Goal: Find specific page/section: Find specific page/section

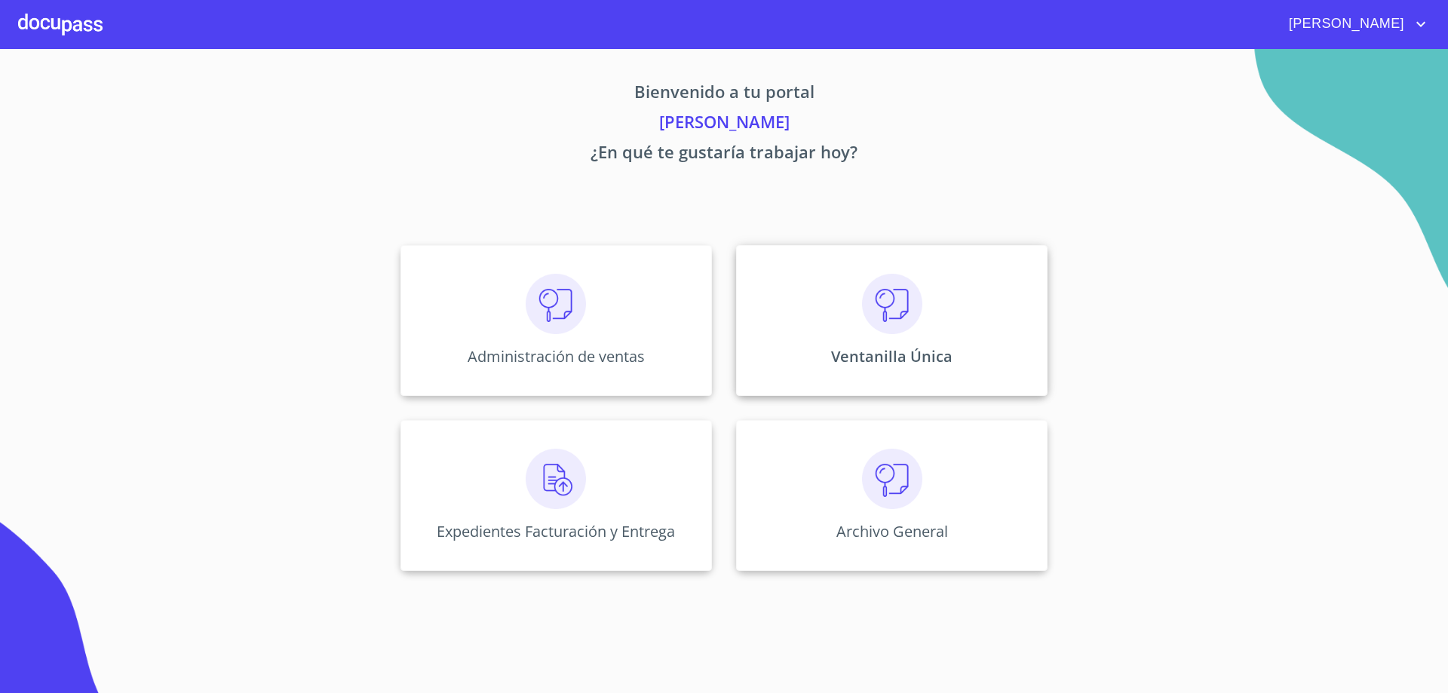
click at [908, 372] on div "Ventanilla Única" at bounding box center [891, 320] width 311 height 151
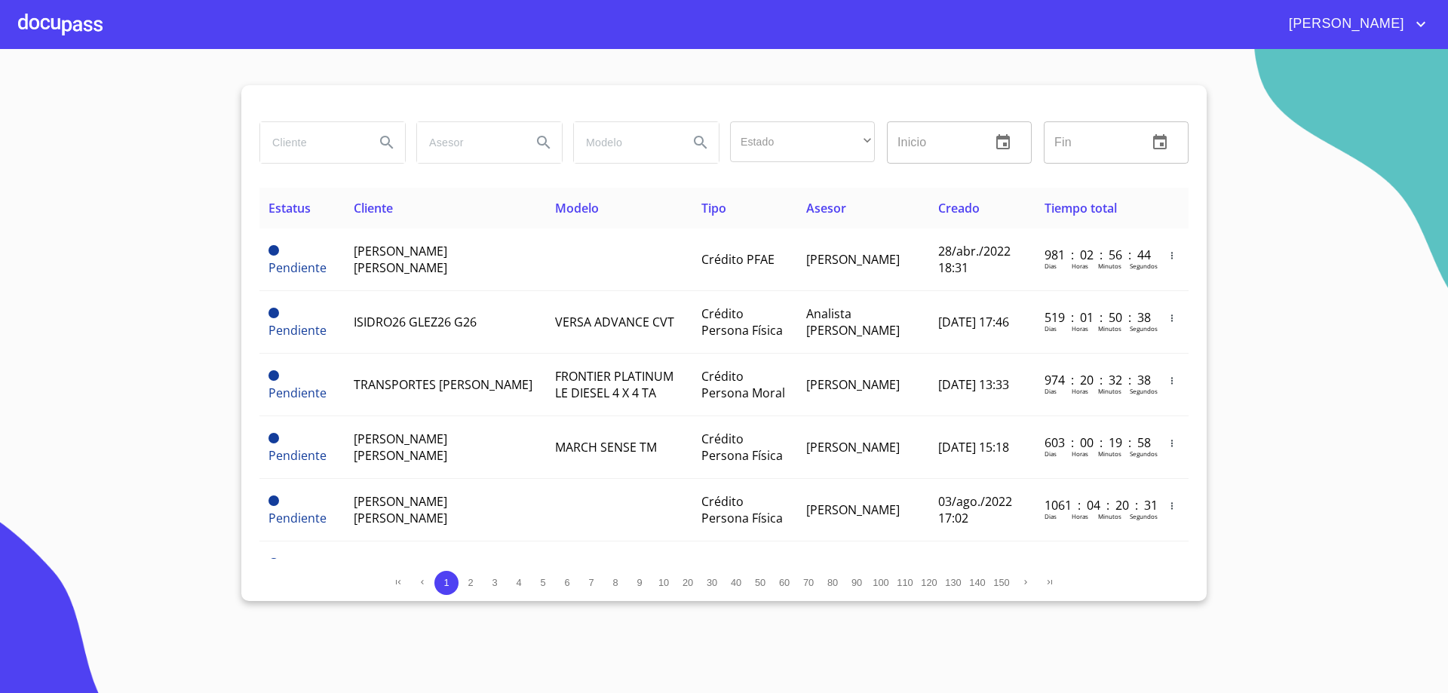
click at [342, 146] on input "search" at bounding box center [311, 142] width 103 height 41
type input "[PERSON_NAME]"
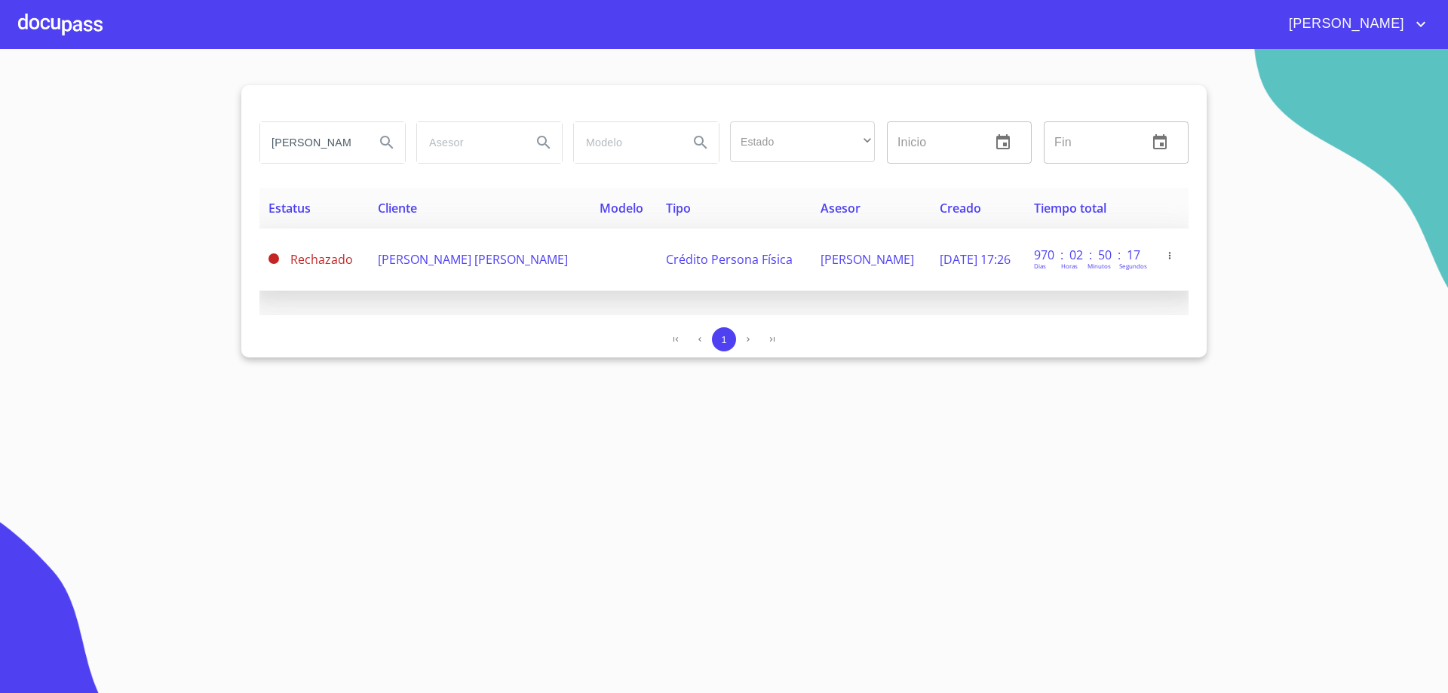
scroll to position [0, 0]
click at [461, 269] on td "[PERSON_NAME] [PERSON_NAME]" at bounding box center [480, 260] width 222 height 63
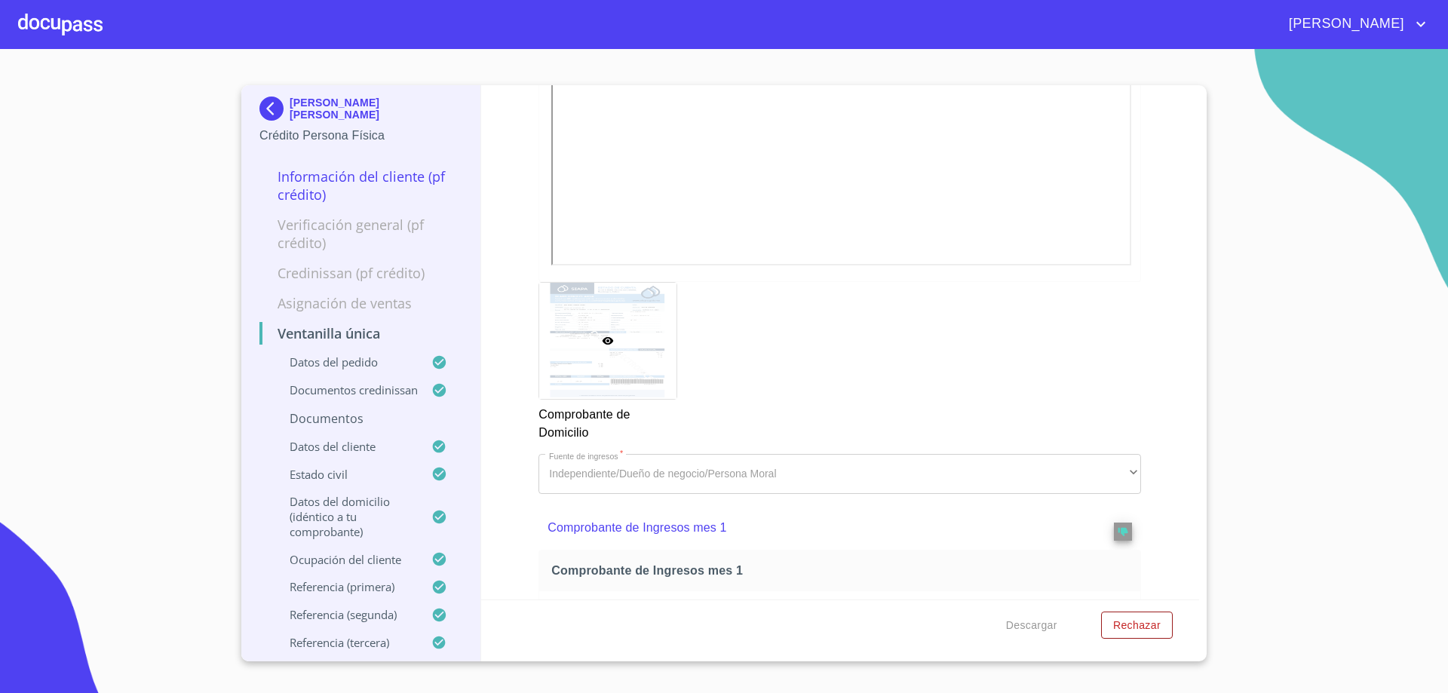
scroll to position [1433, 0]
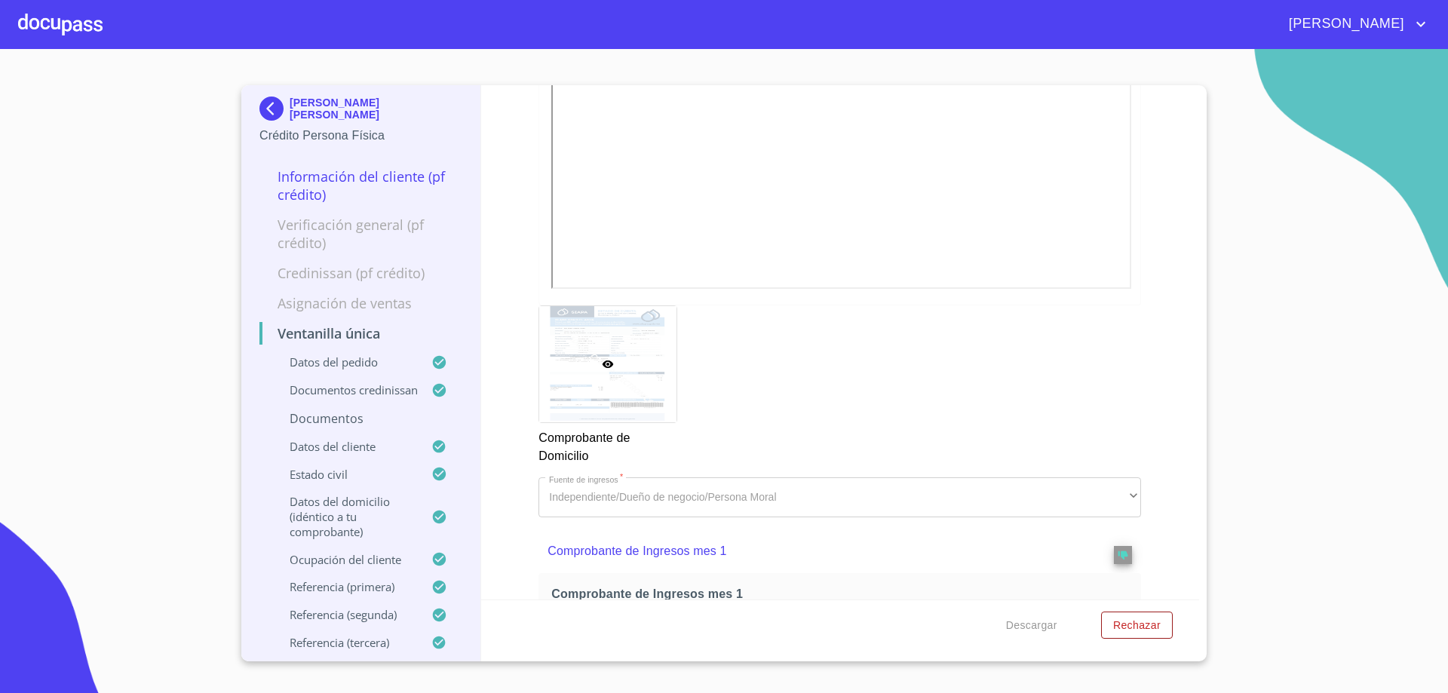
drag, startPoint x: 1037, startPoint y: 384, endPoint x: 1142, endPoint y: 345, distance: 111.7
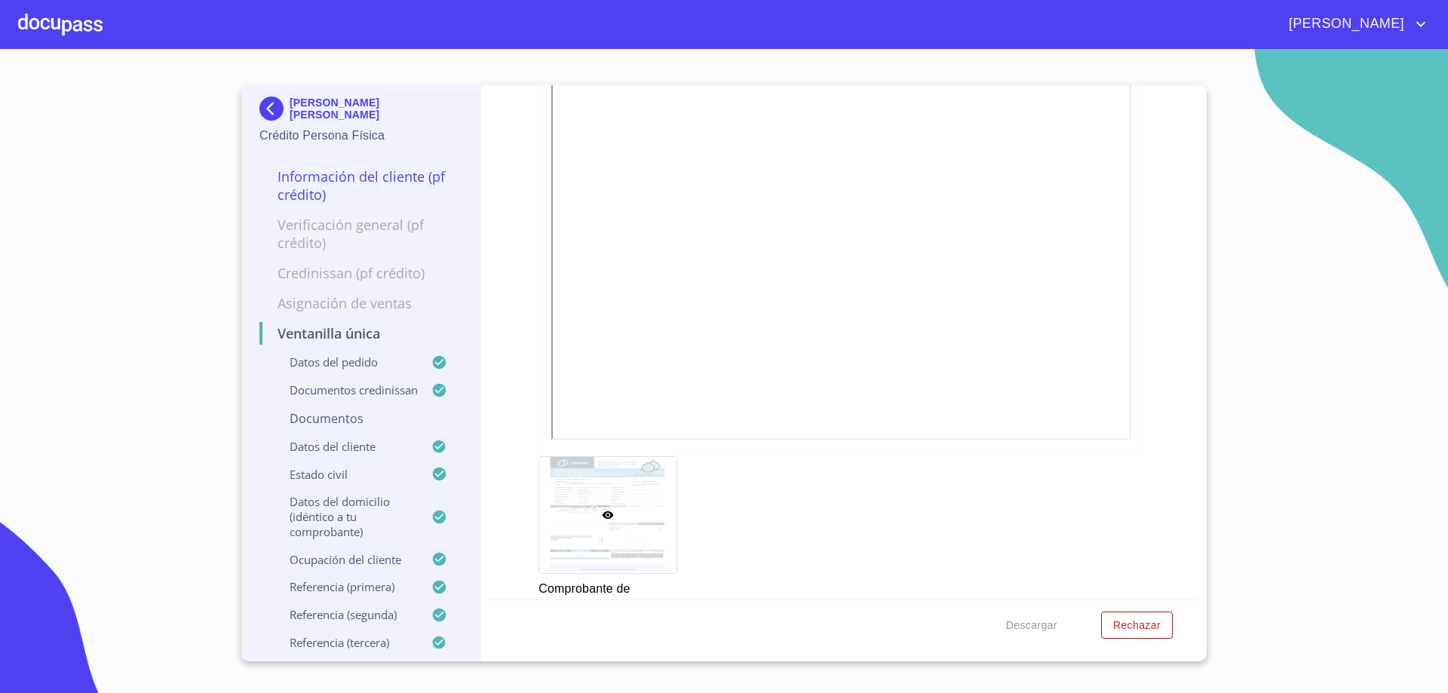
scroll to position [1180, 0]
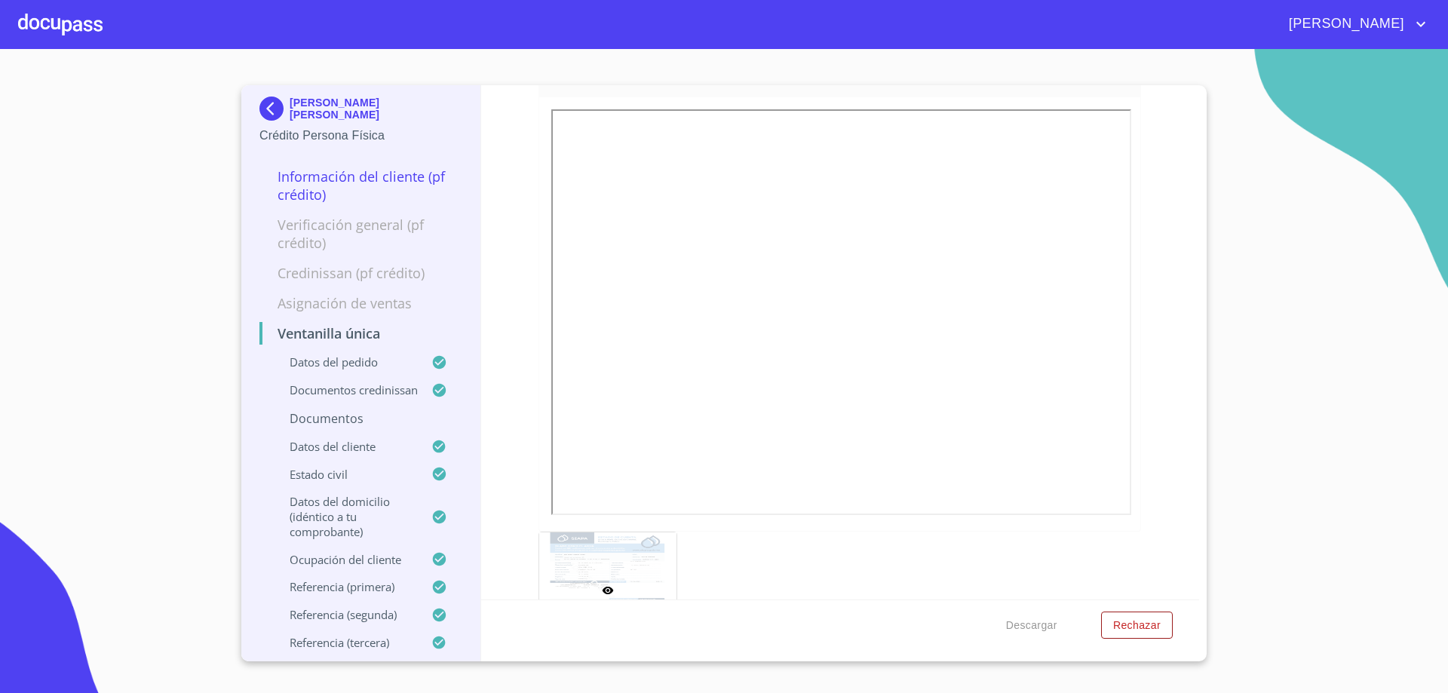
click at [1164, 330] on div "Ventanilla única Datos del pedido Marca   * Nissan ​ Año   * 2025 ​ Color   * G…" at bounding box center [840, 342] width 719 height 514
drag, startPoint x: 1150, startPoint y: 275, endPoint x: 1150, endPoint y: 229, distance: 46.8
click at [1150, 229] on div "Ventanilla única Datos del pedido Marca   * Nissan ​ Año   * 2025 ​ Color   * G…" at bounding box center [840, 342] width 719 height 514
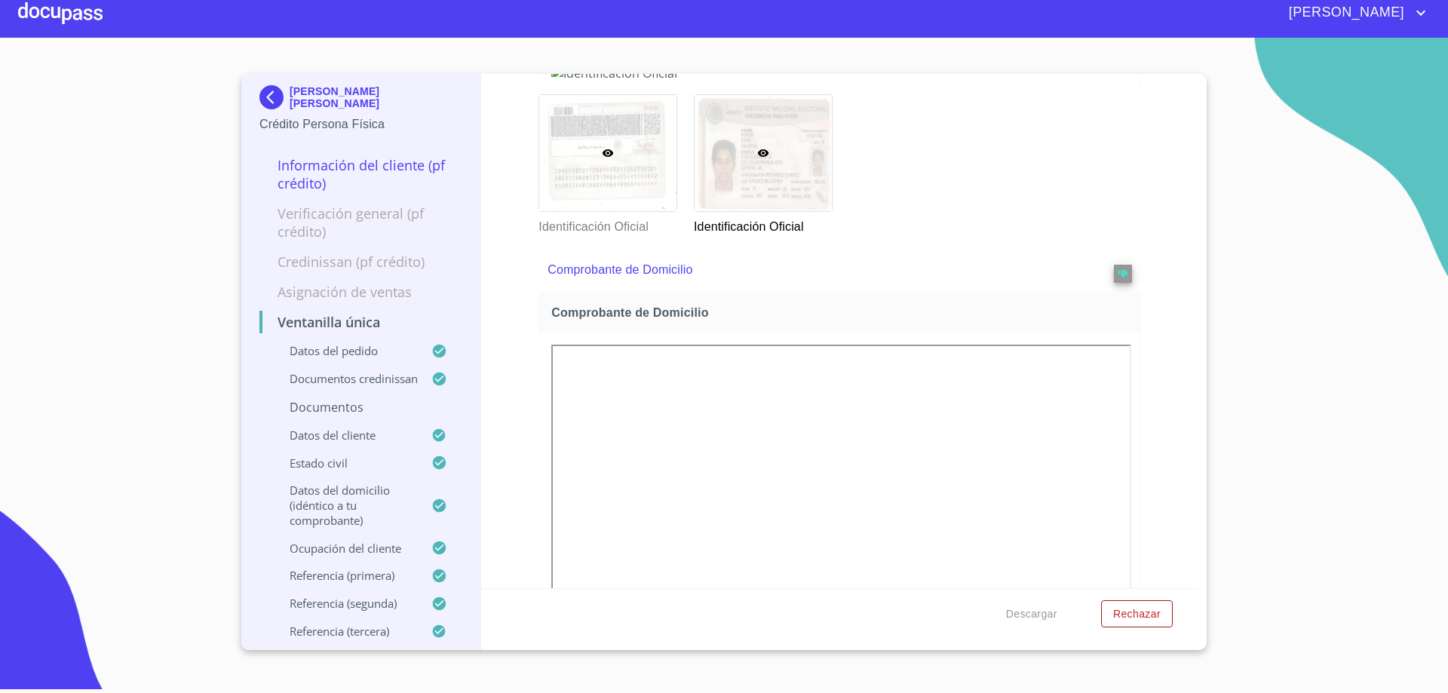
click at [636, 211] on div at bounding box center [607, 153] width 137 height 116
